Goal: Book appointment/travel/reservation

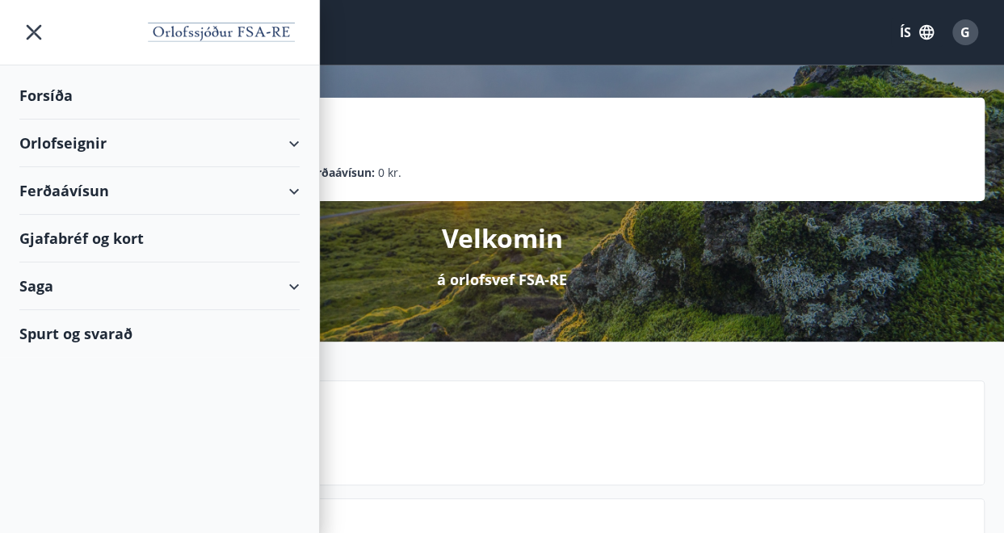
click at [103, 229] on div "Gjafabréf og kort" at bounding box center [159, 239] width 280 height 48
click at [101, 233] on div "Gjafabréf og kort" at bounding box center [159, 239] width 280 height 48
click at [56, 145] on div "Orlofseignir" at bounding box center [159, 144] width 280 height 48
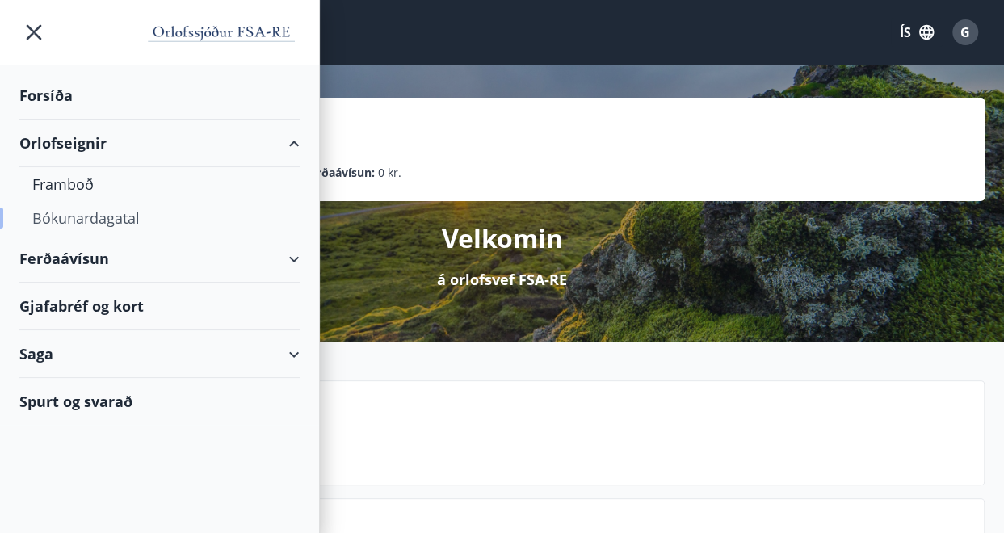
click at [102, 212] on div "Bókunardagatal" at bounding box center [159, 218] width 254 height 34
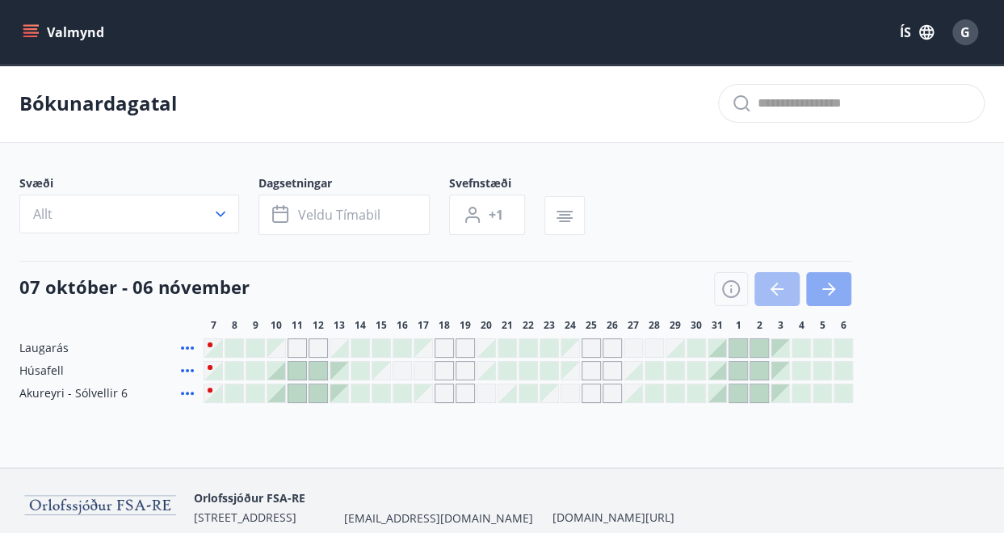
click at [833, 284] on icon "button" at bounding box center [828, 288] width 19 height 19
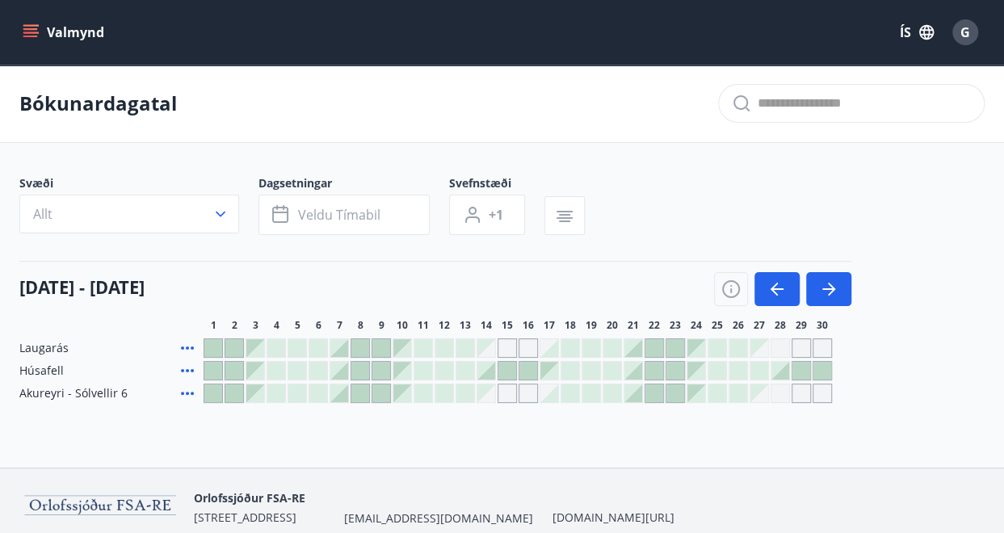
click at [181, 390] on icon at bounding box center [187, 393] width 19 height 19
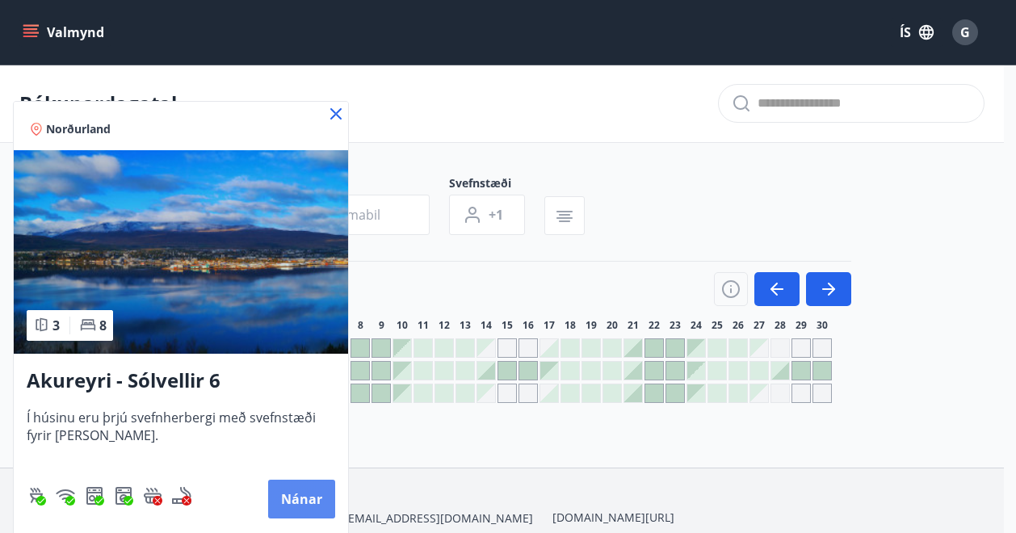
click at [290, 507] on button "Nánar" at bounding box center [301, 499] width 67 height 39
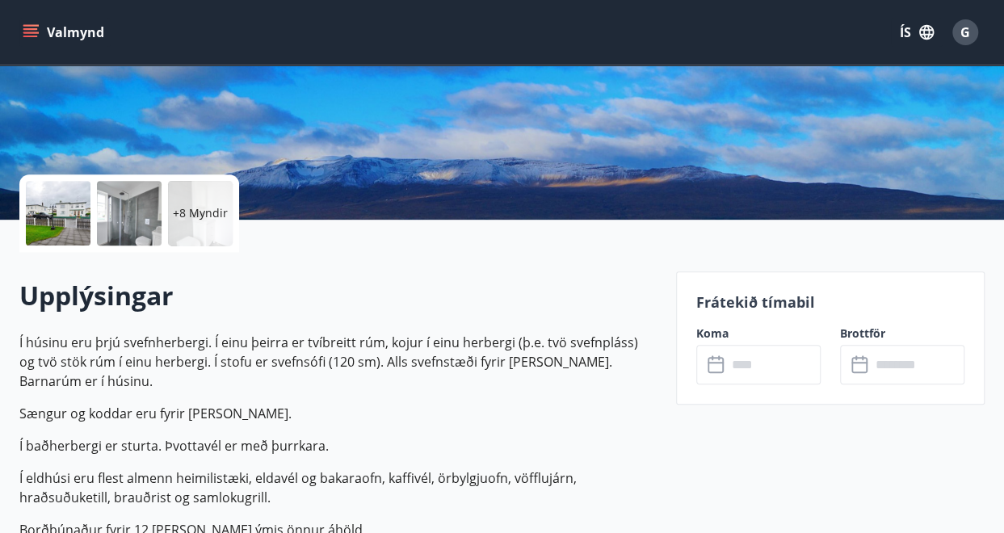
scroll to position [298, 0]
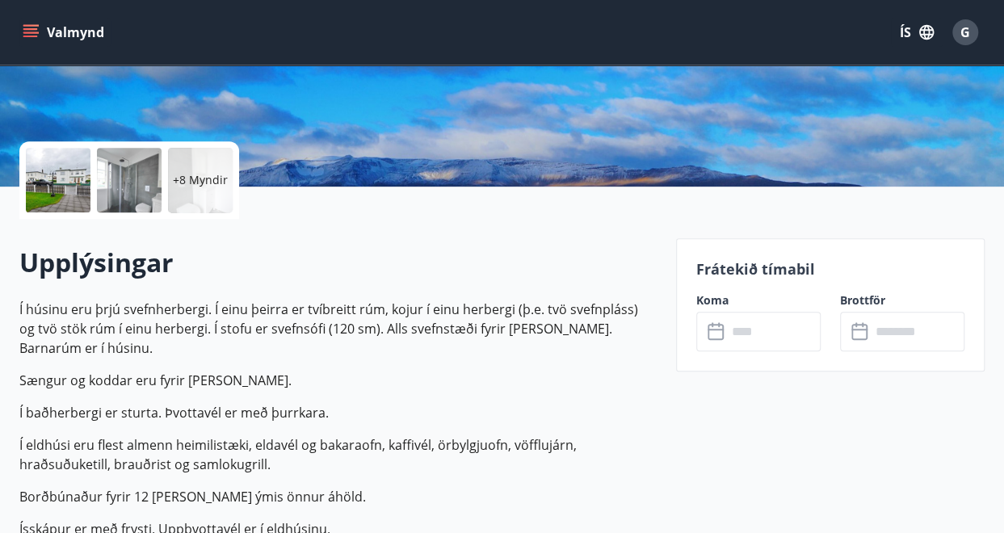
click at [736, 342] on input "text" at bounding box center [774, 332] width 94 height 40
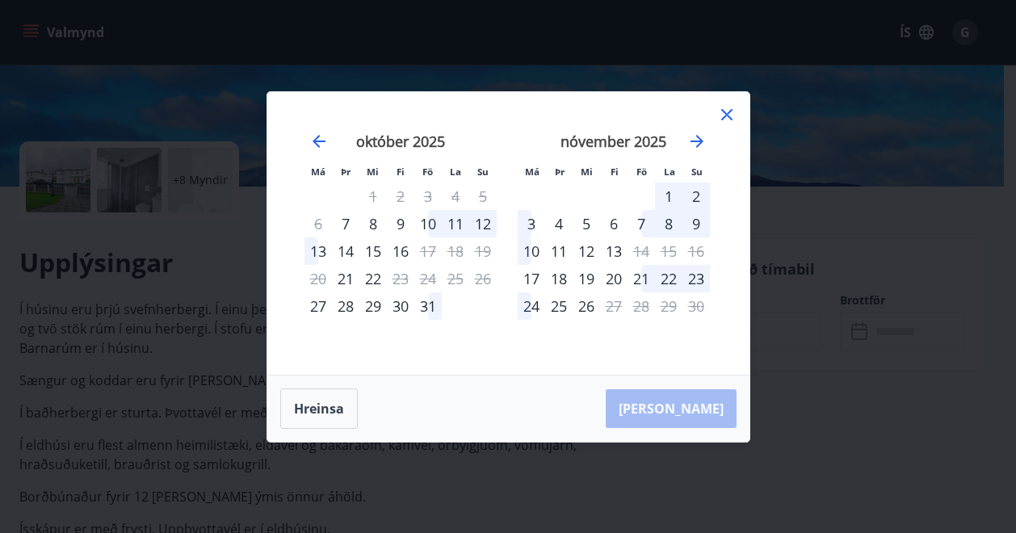
click at [724, 115] on icon at bounding box center [726, 114] width 19 height 19
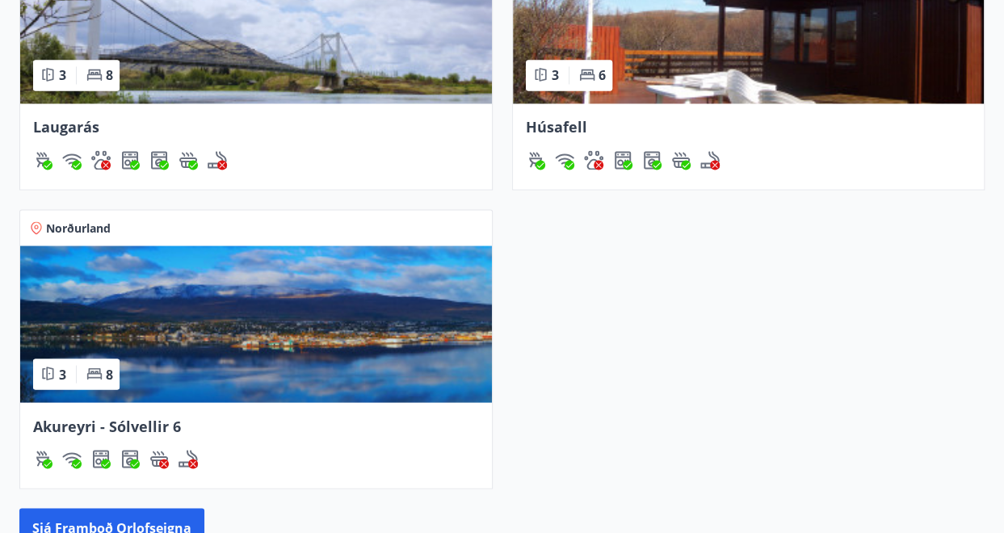
scroll to position [1307, 0]
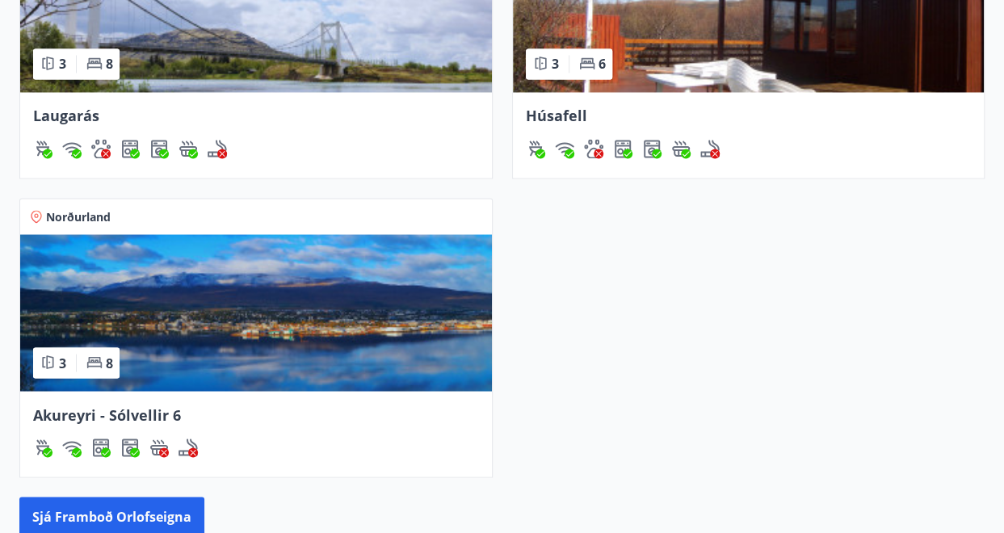
click at [351, 274] on img at bounding box center [256, 312] width 472 height 157
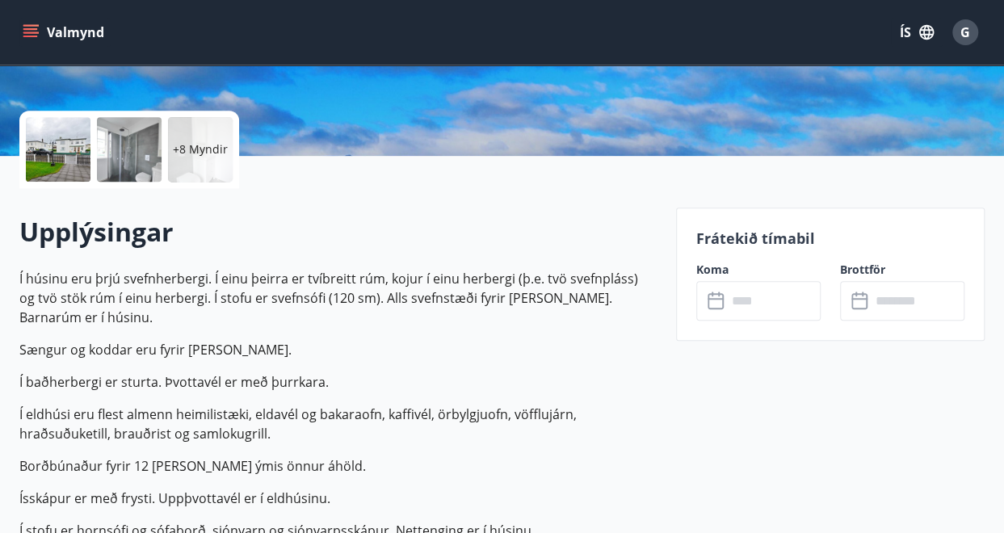
scroll to position [330, 0]
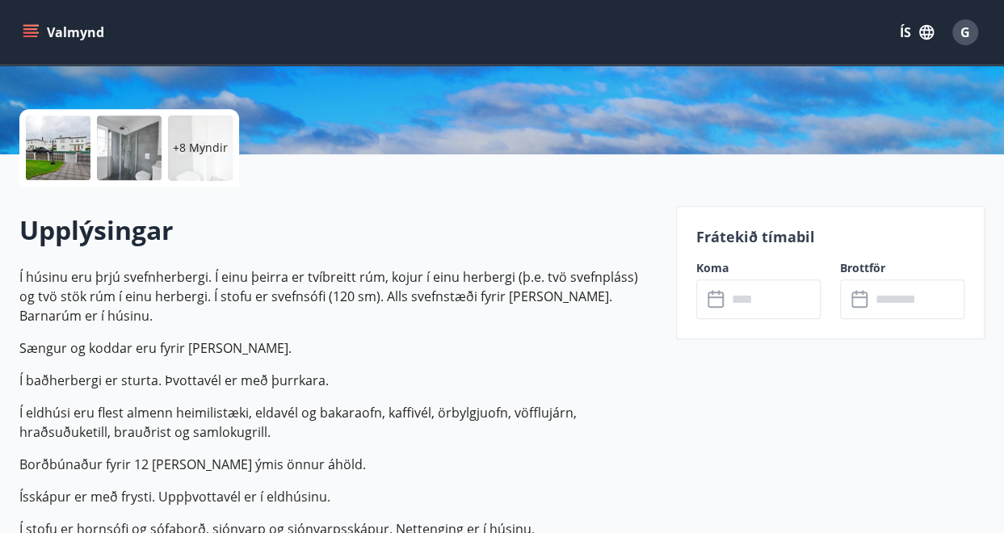
click at [741, 289] on input "text" at bounding box center [774, 299] width 94 height 40
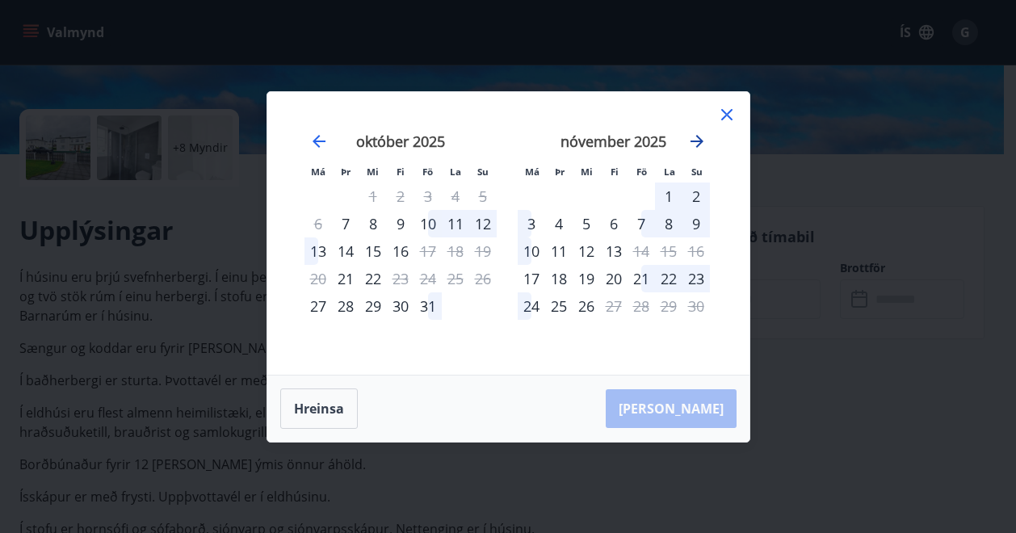
click at [701, 143] on icon "Move forward to switch to the next month." at bounding box center [696, 141] width 19 height 19
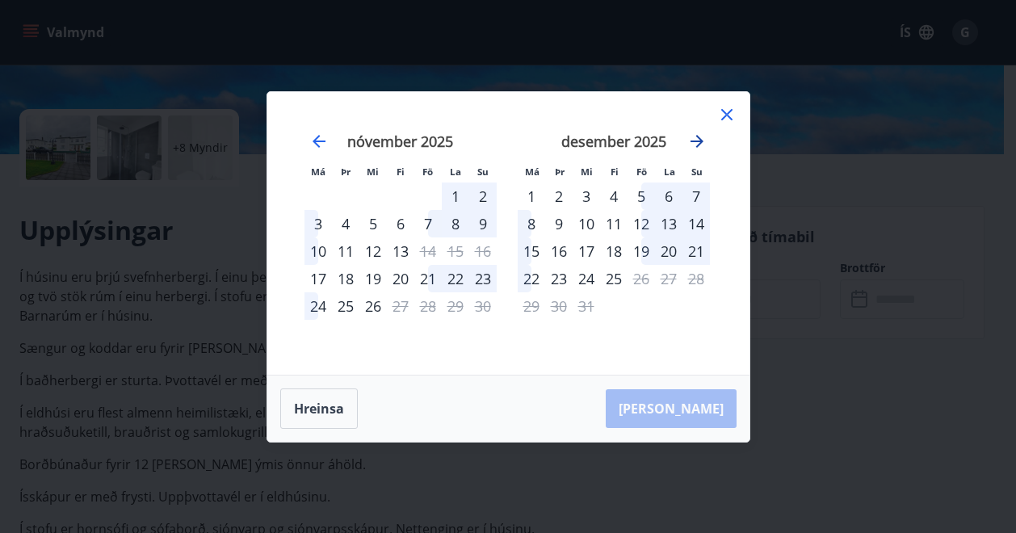
click at [701, 143] on icon "Move forward to switch to the next month." at bounding box center [696, 141] width 19 height 19
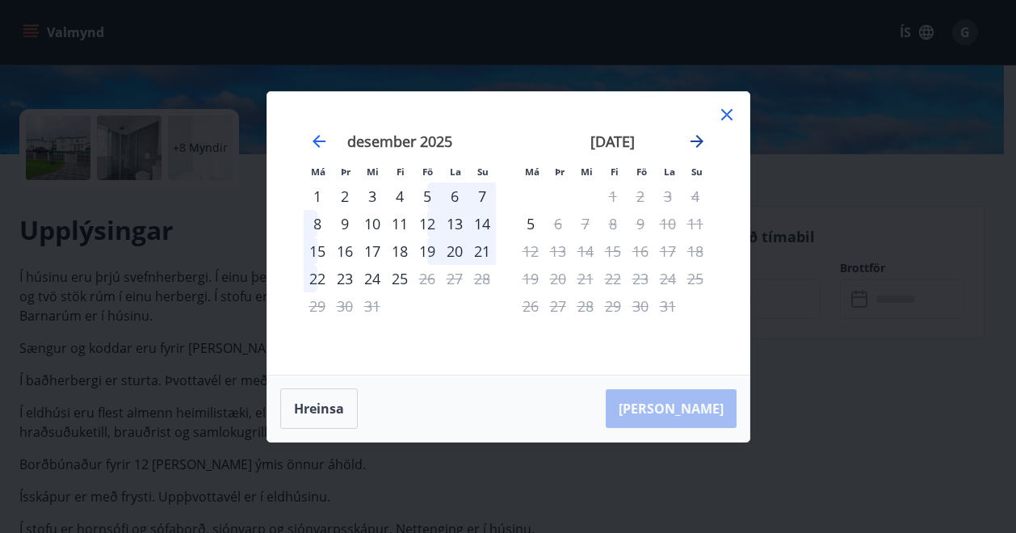
click at [701, 143] on icon "Move forward to switch to the next month." at bounding box center [696, 141] width 19 height 19
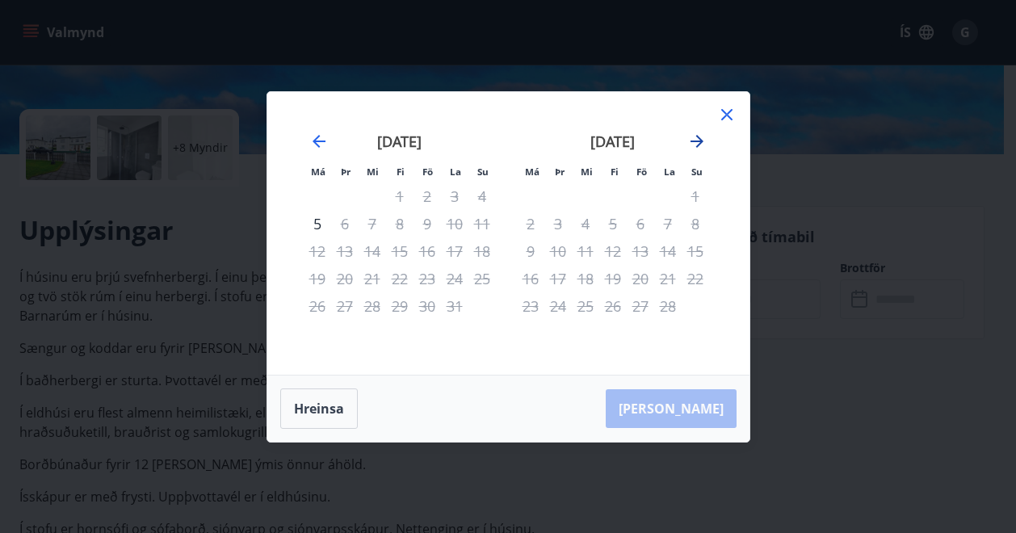
click at [701, 143] on icon "Move forward to switch to the next month." at bounding box center [696, 141] width 19 height 19
click at [724, 110] on icon at bounding box center [726, 114] width 19 height 19
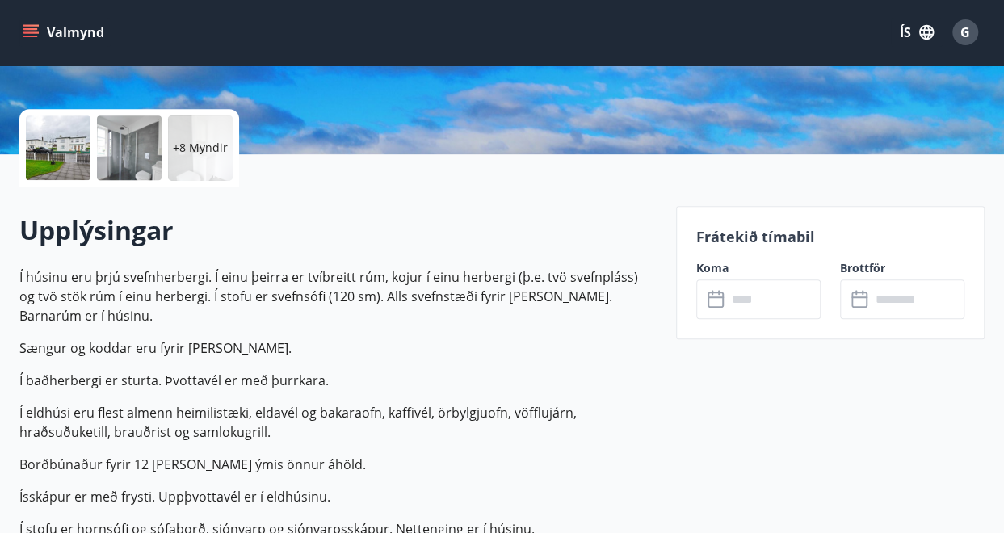
click at [19, 41] on button "Valmynd" at bounding box center [64, 32] width 91 height 29
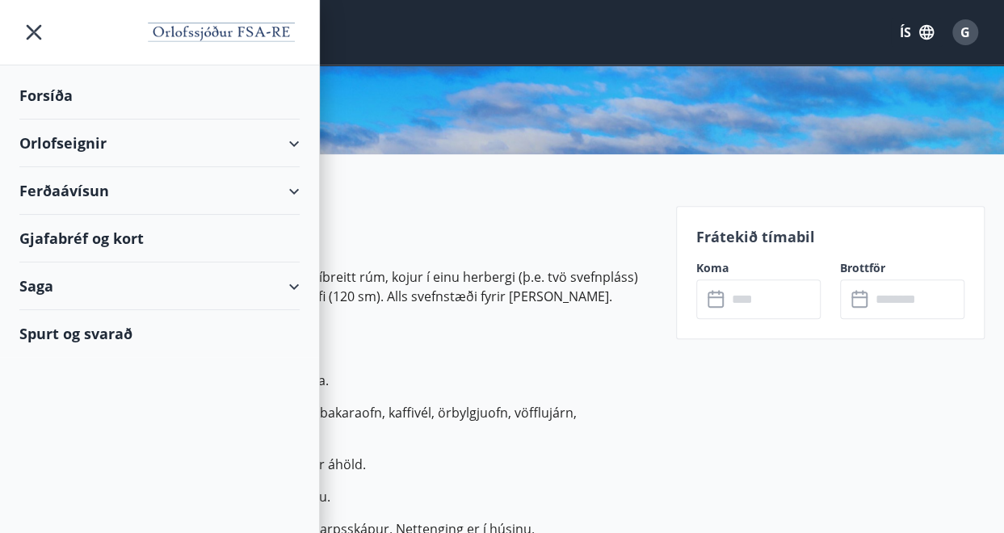
click at [37, 93] on div "Forsíða" at bounding box center [159, 96] width 280 height 48
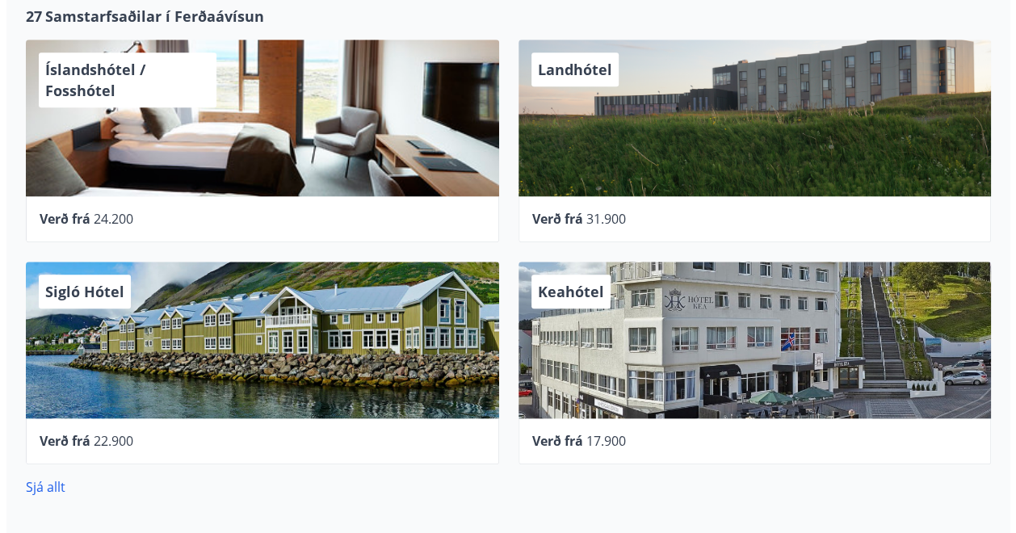
scroll to position [639, 0]
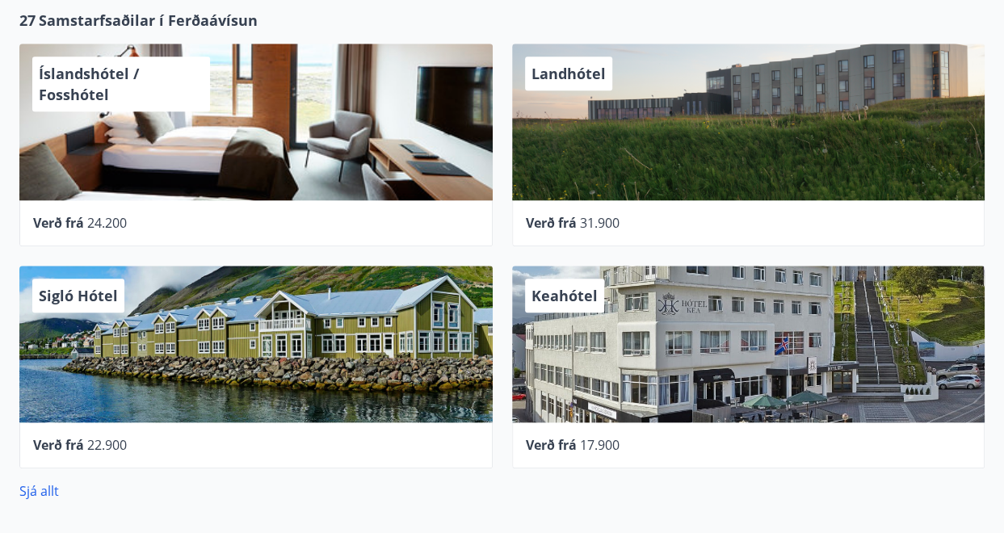
click at [654, 354] on div "Keahótel" at bounding box center [748, 344] width 473 height 157
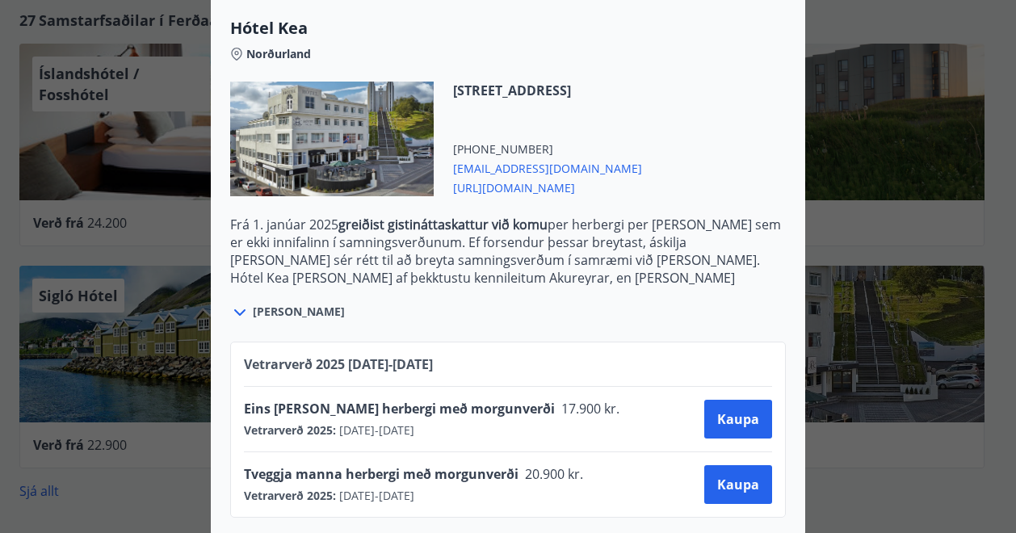
scroll to position [425, 0]
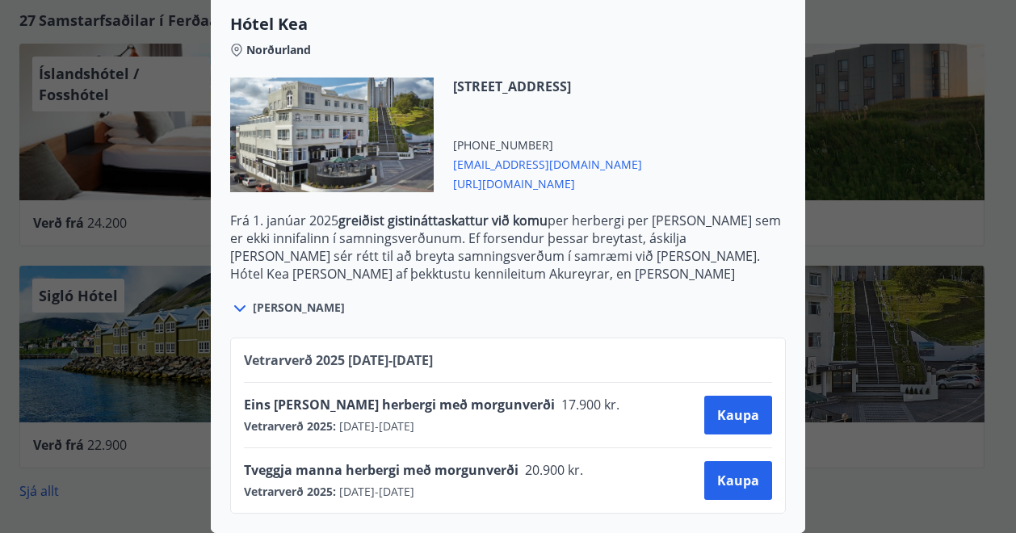
click at [872, 187] on div "Keahótel Fyrir bókanir og frekari upplýsingar vinsamlegast sendið póst á netfan…" at bounding box center [508, 266] width 1016 height 533
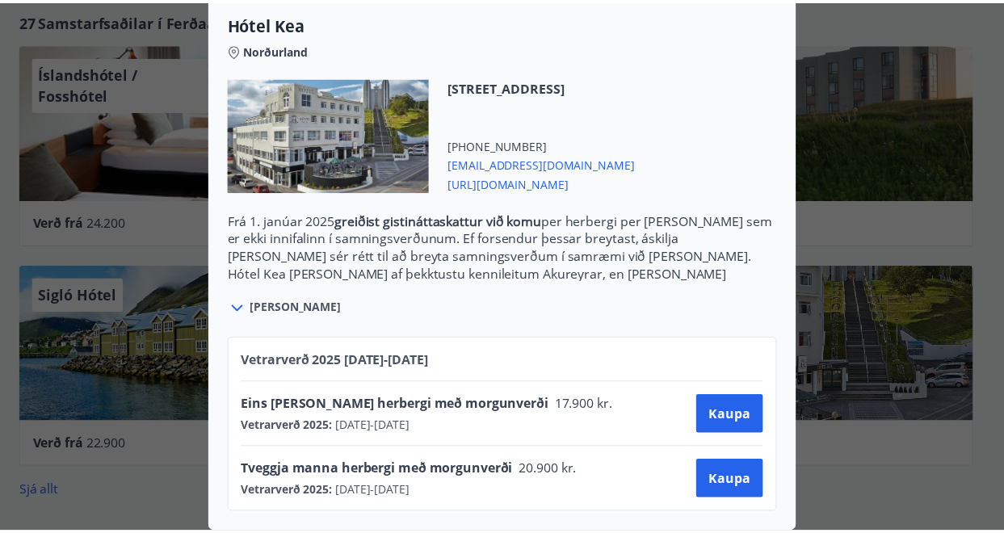
scroll to position [0, 0]
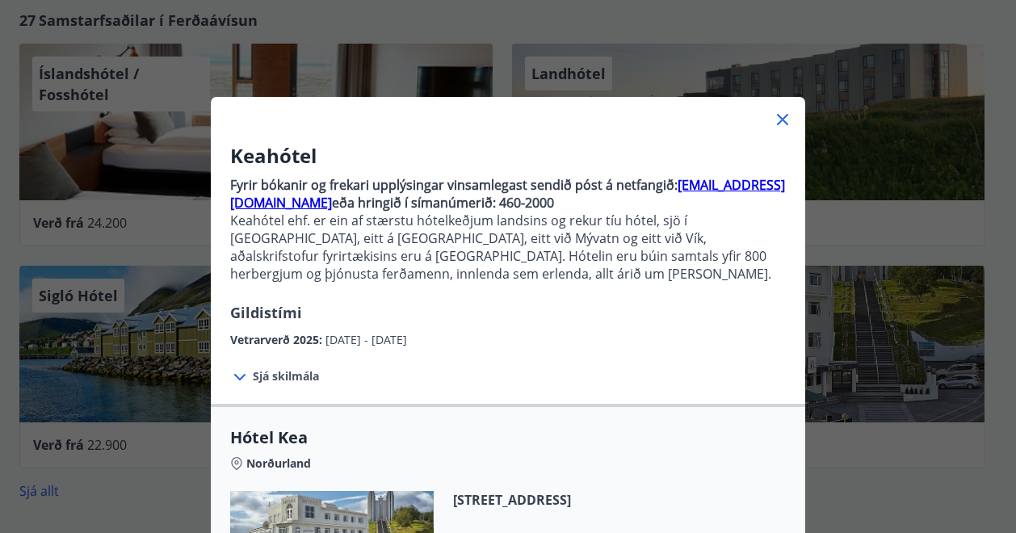
click at [777, 120] on icon at bounding box center [782, 119] width 11 height 11
